Goal: Transaction & Acquisition: Purchase product/service

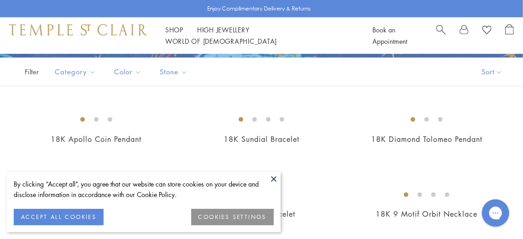
scroll to position [179, 0]
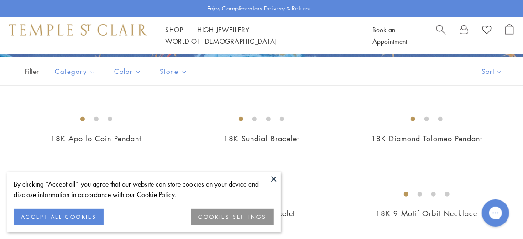
click at [271, 179] on button at bounding box center [274, 179] width 14 height 14
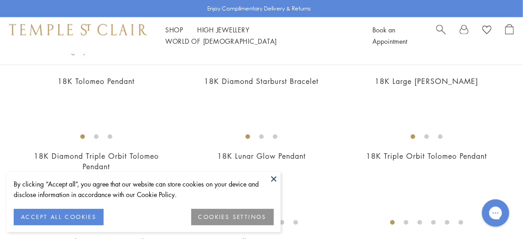
scroll to position [538, 0]
click at [274, 182] on button at bounding box center [274, 179] width 14 height 14
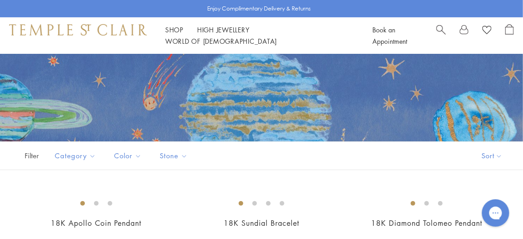
scroll to position [74, 0]
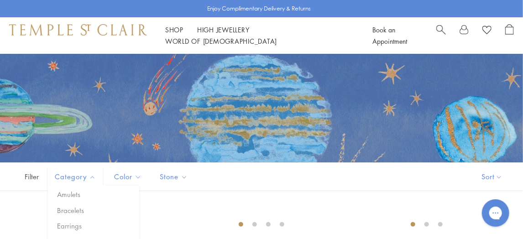
click at [68, 176] on font "Category" at bounding box center [71, 176] width 32 height 9
click at [78, 228] on button "Earrings" at bounding box center [97, 226] width 84 height 10
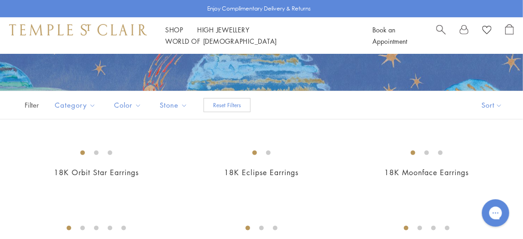
scroll to position [146, 0]
click at [246, 34] on font "High Jewellery" at bounding box center [223, 29] width 52 height 9
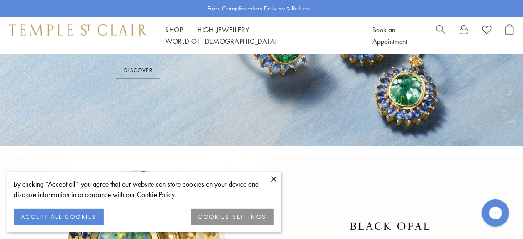
click at [276, 181] on button at bounding box center [274, 179] width 14 height 14
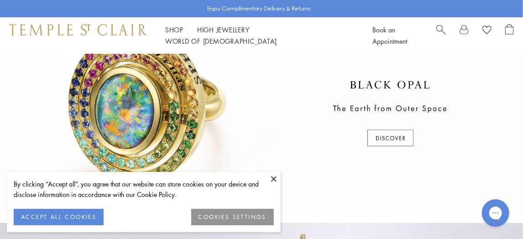
scroll to position [251, 0]
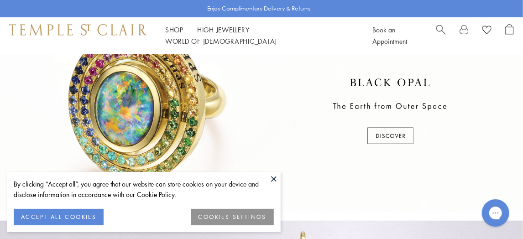
click at [276, 181] on button at bounding box center [274, 179] width 14 height 14
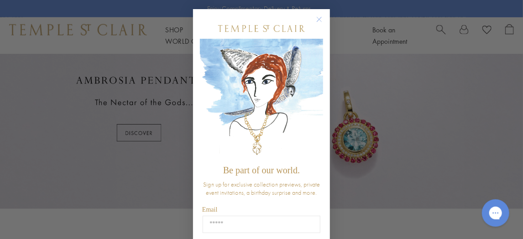
scroll to position [825, 0]
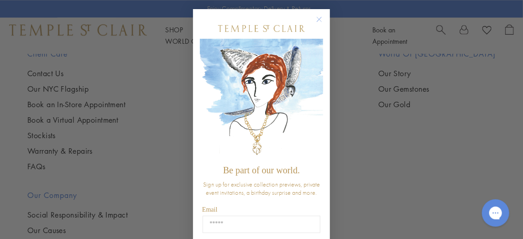
click at [316, 20] on circle "Close dialog" at bounding box center [319, 19] width 11 height 11
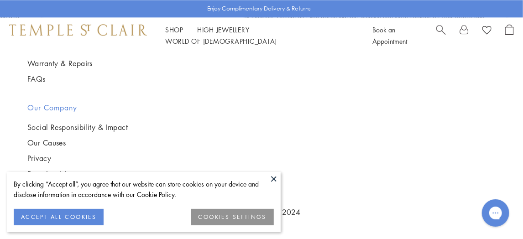
scroll to position [942, 0]
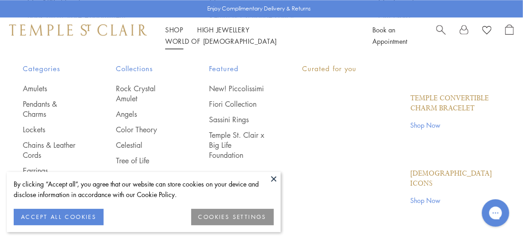
click at [178, 32] on li "Shop Shop Categories Amulets Pendants & Charms Lockets Chains & Leather Cords E…" at bounding box center [174, 29] width 18 height 11
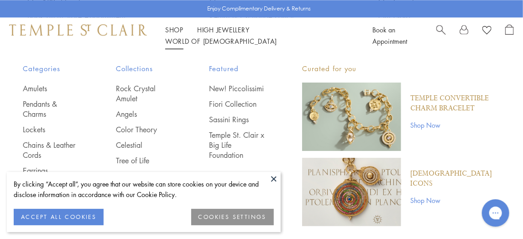
click at [169, 31] on li "Shop Shop Categories Amulets Pendants & Charms Lockets Chains & Leather Cords E…" at bounding box center [174, 29] width 18 height 11
click at [169, 34] on font "Shop" at bounding box center [174, 29] width 18 height 9
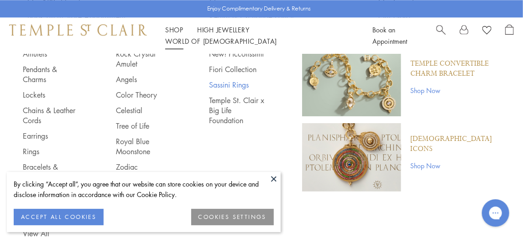
scroll to position [35, 0]
click at [31, 137] on link "Earrings" at bounding box center [51, 136] width 57 height 10
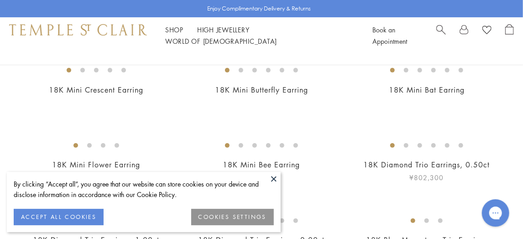
scroll to position [107, 0]
click at [0, 0] on img at bounding box center [0, 0] width 0 height 0
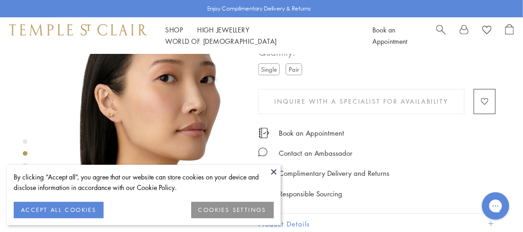
scroll to position [243, 0]
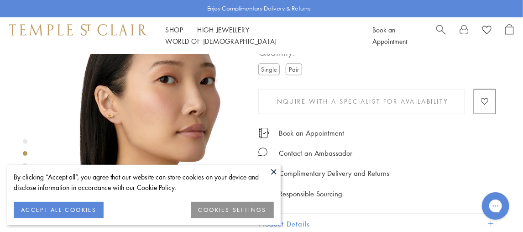
click at [275, 172] on button at bounding box center [274, 172] width 14 height 14
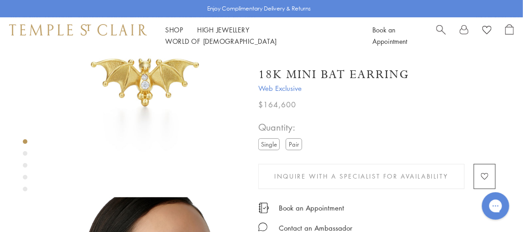
scroll to position [43, 0]
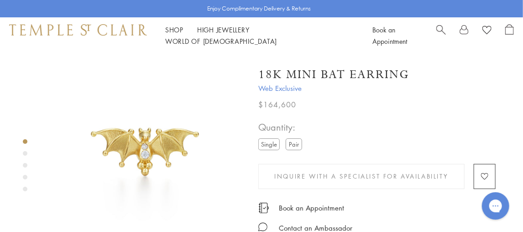
drag, startPoint x: 270, startPoint y: 130, endPoint x: 266, endPoint y: 118, distance: 12.8
drag, startPoint x: 266, startPoint y: 118, endPoint x: 175, endPoint y: 136, distance: 93.6
click at [175, 136] on img at bounding box center [145, 153] width 199 height 199
